Goal: Information Seeking & Learning: Learn about a topic

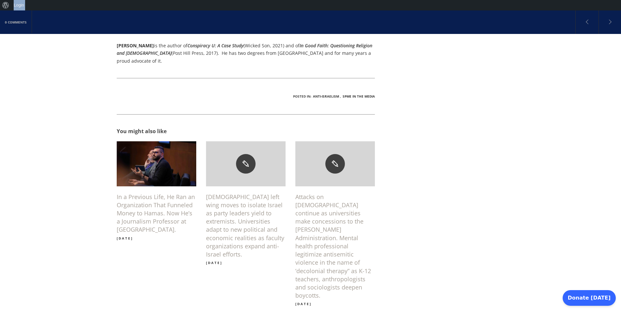
scroll to position [481, 0]
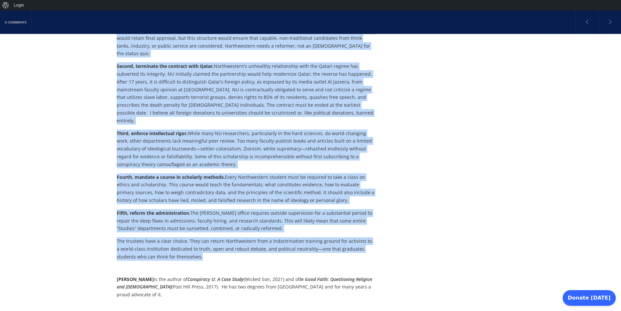
drag, startPoint x: 116, startPoint y: 68, endPoint x: 217, endPoint y: 224, distance: 186.1
click at [217, 224] on div "0 Comments Repairing [GEOGRAPHIC_DATA]: Saving Western Civilization As has been…" at bounding box center [310, 148] width 621 height 1139
copy div "Loremipsu Dolorsitamet Consectetu: Adipis Elitsed Doeiusmodtem In utl etdo magn…"
click at [237, 130] on p "Third, enforce intellectual rigor. While many NU researchers, particularly in t…" at bounding box center [246, 149] width 259 height 39
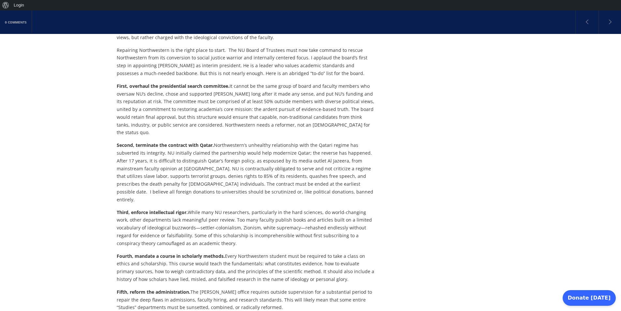
scroll to position [403, 0]
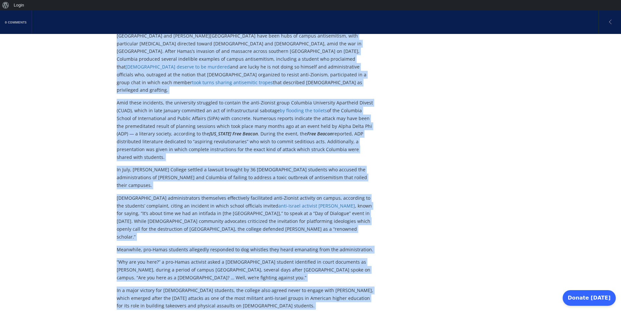
scroll to position [416, 0]
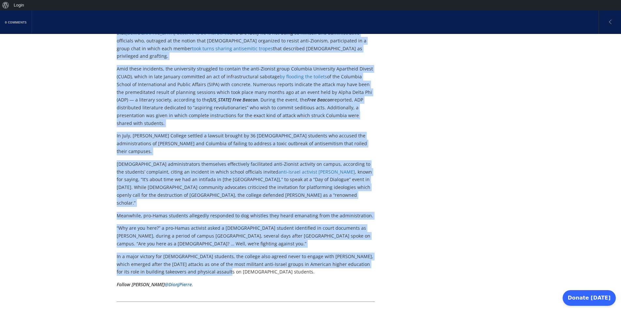
drag, startPoint x: 106, startPoint y: 99, endPoint x: 243, endPoint y: 213, distance: 178.4
click at [243, 213] on div "0 Comments “You’re Next”: Anti-Israel Activist, Ex-[PERSON_NAME] College Studen…" at bounding box center [310, 154] width 621 height 1023
copy div "“Lor’ip Dolo”: Sita-Consec Adipisci, El-Seddoei Tempori Utlabor Etdolore Magna …"
click at [112, 120] on div "0 Comments “You’re Next”: Anti-Israel Activist, Ex-[PERSON_NAME] College Studen…" at bounding box center [310, 154] width 621 height 1023
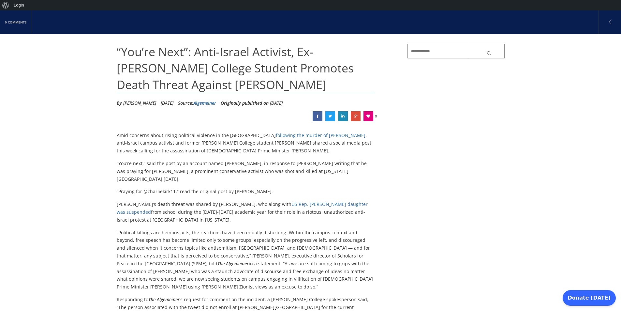
scroll to position [24, 0]
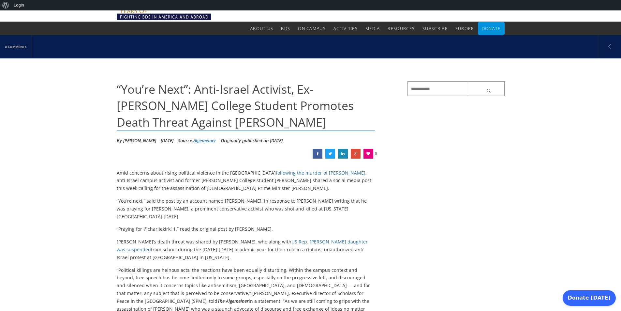
click at [217, 109] on span "“You’re Next”: Anti-Israel Activist, Ex-[PERSON_NAME] College Student Promotes …" at bounding box center [235, 105] width 237 height 49
